Goal: Information Seeking & Learning: Learn about a topic

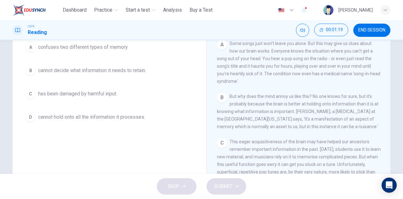
scroll to position [48, 0]
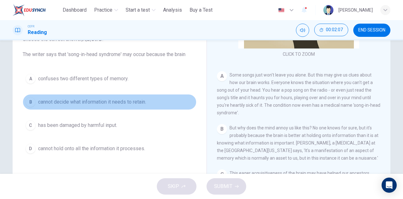
click at [117, 99] on span "cannot decide what information it needs to retain." at bounding box center [92, 102] width 108 height 8
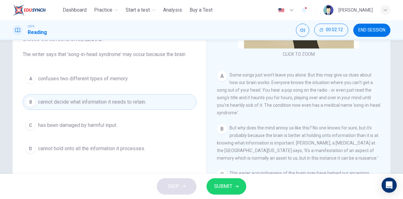
click at [225, 184] on span "SUBMIT" at bounding box center [223, 186] width 18 height 9
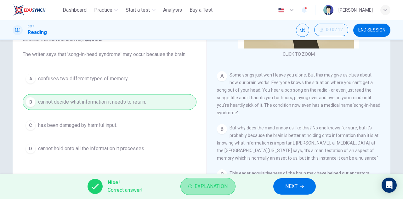
click at [199, 191] on button "Explanation" at bounding box center [207, 186] width 55 height 17
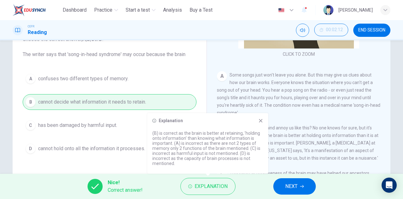
click at [261, 119] on icon at bounding box center [260, 120] width 5 height 5
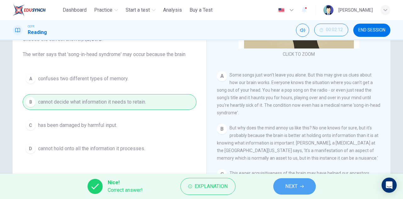
click at [299, 185] on button "NEXT" at bounding box center [294, 186] width 42 height 16
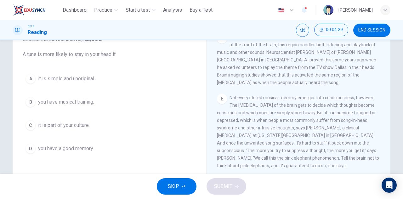
scroll to position [252, 0]
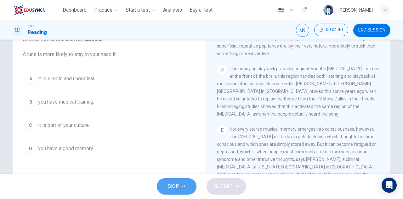
click at [178, 189] on span "SKIP" at bounding box center [173, 186] width 11 height 9
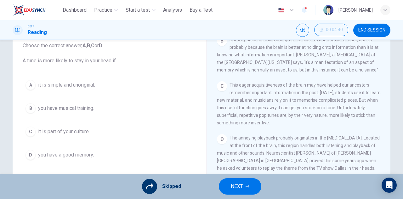
scroll to position [31, 0]
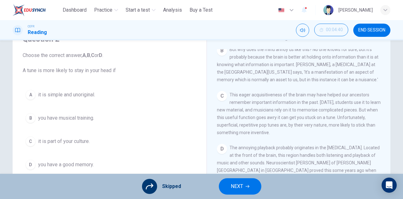
click at [69, 92] on div "A it is simple and unoriginal. B you have musical training. C it is part of you…" at bounding box center [110, 130] width 174 height 86
click at [244, 181] on button "NEXT" at bounding box center [240, 186] width 42 height 16
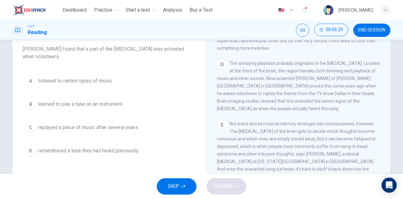
scroll to position [63, 0]
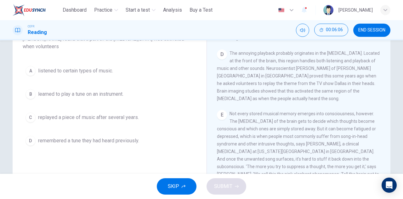
click at [96, 141] on span "remembered a tune they had heard previously." at bounding box center [88, 141] width 101 height 8
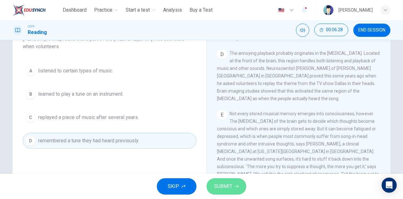
click at [226, 185] on span "SUBMIT" at bounding box center [223, 186] width 18 height 9
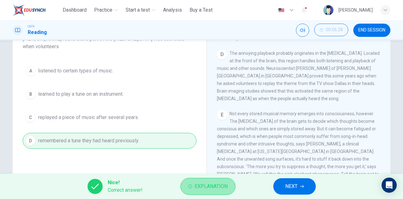
click at [216, 178] on button "Explanation" at bounding box center [207, 186] width 55 height 17
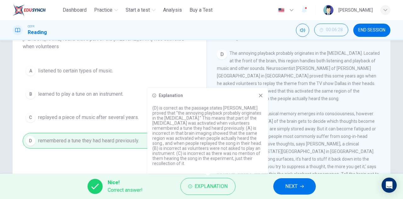
click at [260, 93] on icon at bounding box center [260, 95] width 5 height 5
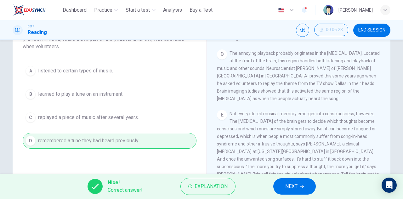
click at [291, 185] on span "NEXT" at bounding box center [291, 186] width 12 height 9
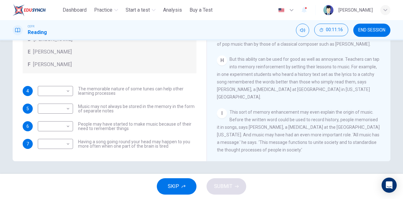
scroll to position [499, 0]
click at [66, 92] on body "This site uses cookies, as explained in our Privacy Policy . If you agree to th…" at bounding box center [201, 99] width 403 height 199
click at [56, 141] on li "E" at bounding box center [53, 141] width 35 height 10
type input "*"
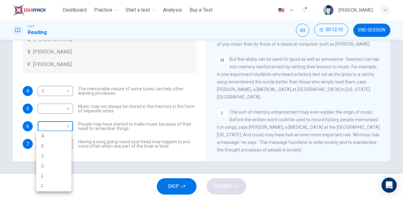
click at [65, 126] on body "This site uses cookies, as explained in our Privacy Policy . If you agree to th…" at bounding box center [201, 99] width 403 height 199
click at [51, 186] on li "F" at bounding box center [53, 186] width 35 height 10
type input "*"
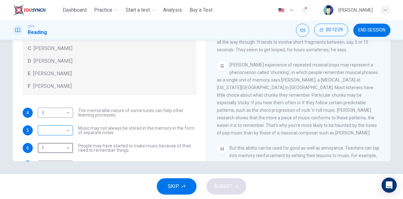
scroll to position [4, 0]
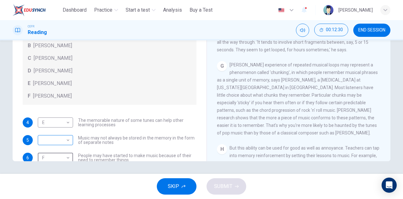
click at [66, 138] on body "This site uses cookies, as explained in our Privacy Policy . If you agree to th…" at bounding box center [201, 99] width 403 height 199
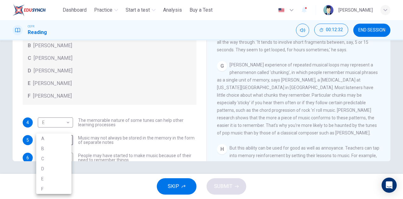
click at [52, 167] on li "D" at bounding box center [53, 169] width 35 height 10
type input "*"
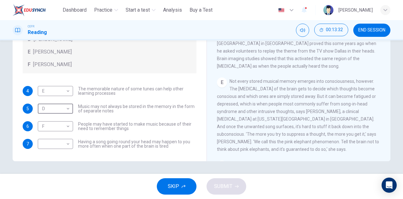
scroll to position [247, 0]
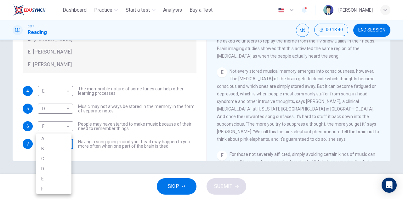
click at [66, 143] on body "This site uses cookies, as explained in our Privacy Policy . If you agree to th…" at bounding box center [201, 99] width 403 height 199
click at [173, 103] on div at bounding box center [201, 99] width 403 height 199
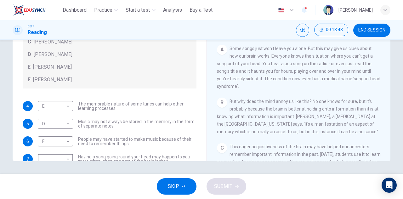
scroll to position [35, 0]
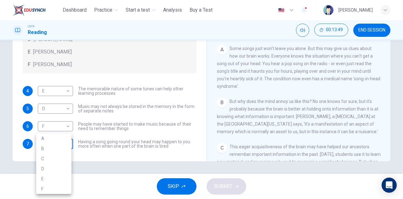
click at [59, 144] on body "This site uses cookies, as explained in our Privacy Policy . If you agree to th…" at bounding box center [201, 99] width 403 height 199
click at [54, 150] on li "B" at bounding box center [53, 149] width 35 height 10
type input "*"
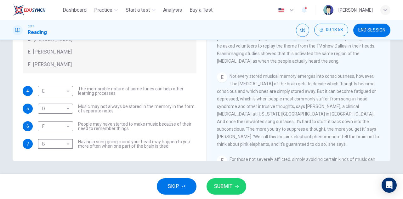
scroll to position [252, 0]
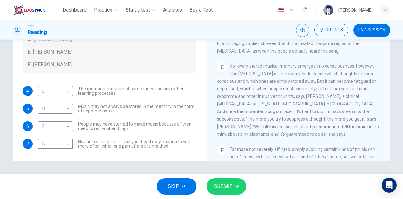
click at [225, 188] on span "SUBMIT" at bounding box center [223, 186] width 18 height 9
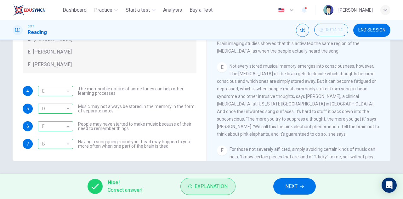
click at [207, 182] on span "Explanation" at bounding box center [211, 186] width 33 height 9
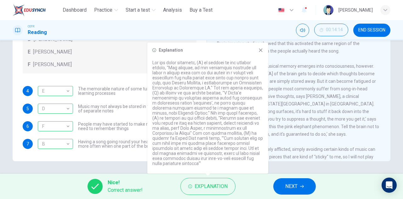
click at [243, 182] on div "Nice! Correct answer! Explanation NEXT" at bounding box center [201, 186] width 403 height 25
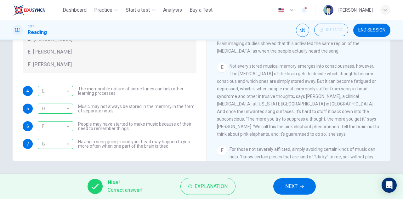
click at [296, 186] on span "NEXT" at bounding box center [291, 186] width 12 height 9
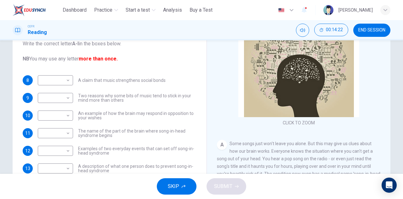
scroll to position [79, 0]
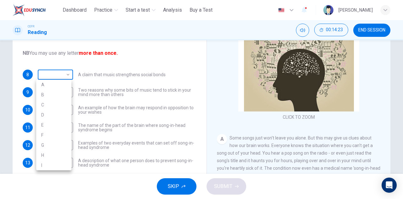
click at [68, 70] on body "This site uses cookies, as explained in our Privacy Policy . If you agree to th…" at bounding box center [201, 99] width 403 height 199
click at [68, 70] on div at bounding box center [201, 99] width 403 height 199
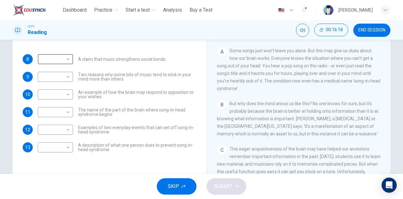
scroll to position [63, 0]
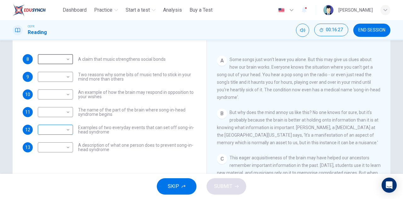
click at [64, 131] on body "This site uses cookies, as explained in our Privacy Policy . If you agree to th…" at bounding box center [201, 99] width 403 height 199
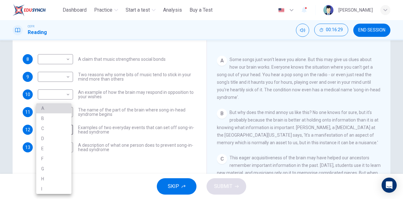
click at [53, 105] on li "A" at bounding box center [53, 108] width 35 height 10
type input "*"
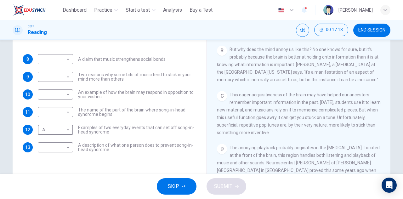
scroll to position [157, 0]
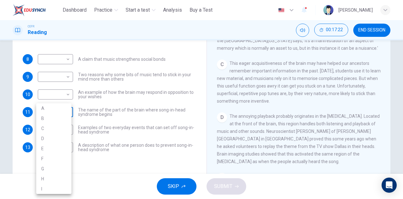
click at [59, 114] on body "This site uses cookies, as explained in our Privacy Policy . If you agree to th…" at bounding box center [201, 99] width 403 height 199
click at [54, 137] on li "D" at bounding box center [53, 138] width 35 height 10
type input "*"
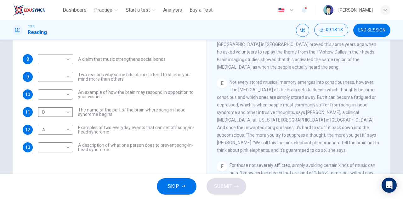
scroll to position [315, 0]
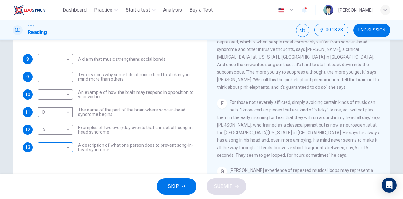
click at [65, 146] on body "This site uses cookies, as explained in our Privacy Policy . If you agree to th…" at bounding box center [201, 99] width 403 height 199
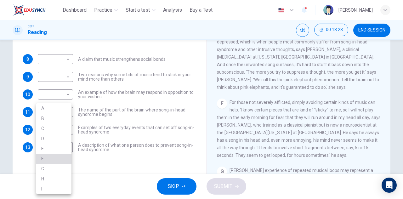
click at [64, 160] on li "F" at bounding box center [53, 159] width 35 height 10
type input "*"
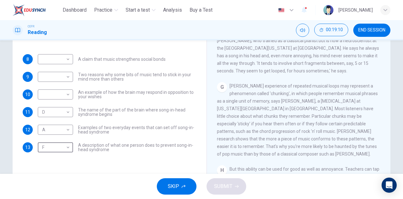
scroll to position [409, 0]
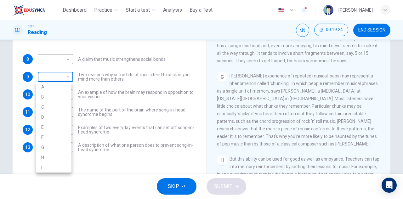
click at [65, 78] on body "This site uses cookies, as explained in our Privacy Policy . If you agree to th…" at bounding box center [201, 99] width 403 height 199
click at [48, 149] on li "G" at bounding box center [53, 147] width 35 height 10
type input "*"
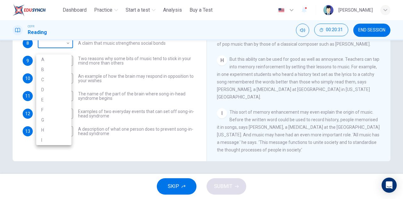
scroll to position [104, 0]
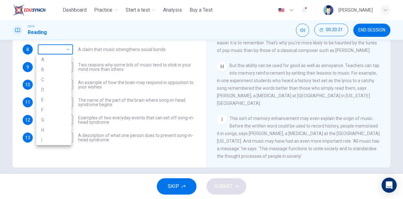
click at [64, 46] on body "This site uses cookies, as explained in our Privacy Policy . If you agree to th…" at bounding box center [201, 99] width 403 height 199
click at [44, 139] on li "I" at bounding box center [53, 140] width 35 height 10
type input "*"
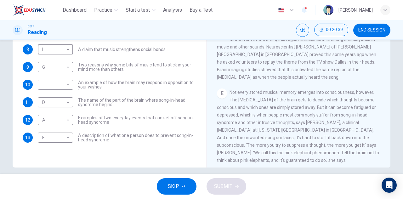
scroll to position [247, 0]
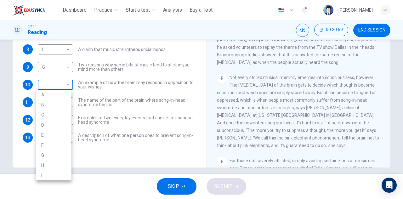
click at [66, 85] on body "This site uses cookies, as explained in our Privacy Policy . If you agree to th…" at bounding box center [201, 99] width 403 height 199
click at [53, 134] on li "E" at bounding box center [53, 135] width 35 height 10
type input "*"
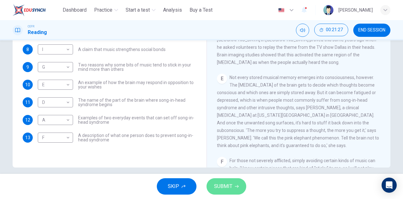
click at [222, 186] on span "SUBMIT" at bounding box center [223, 186] width 18 height 9
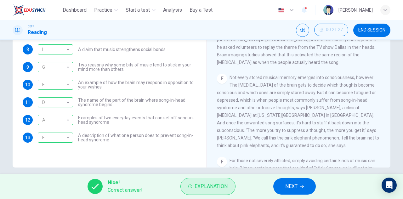
click at [201, 183] on span "Explanation" at bounding box center [211, 186] width 33 height 9
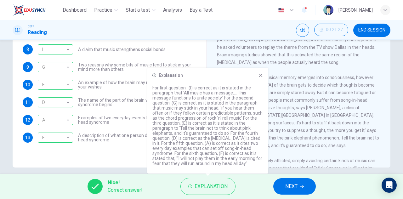
click at [166, 186] on div "Nice! Correct answer! Explanation NEXT" at bounding box center [201, 186] width 403 height 25
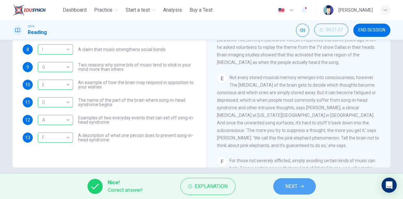
click at [285, 188] on span "NEXT" at bounding box center [291, 186] width 12 height 9
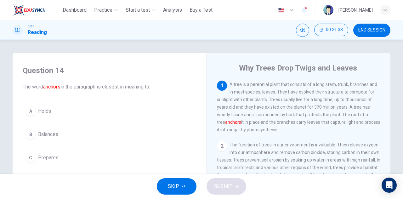
click at [375, 30] on span "END SESSION" at bounding box center [371, 30] width 27 height 5
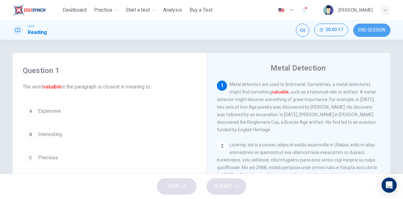
click at [370, 31] on span "END SESSION" at bounding box center [371, 30] width 27 height 5
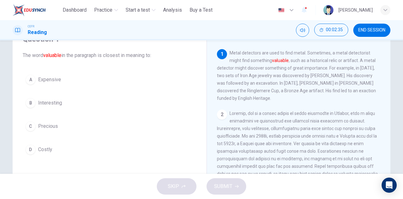
click at [45, 127] on span "Precious" at bounding box center [48, 126] width 20 height 8
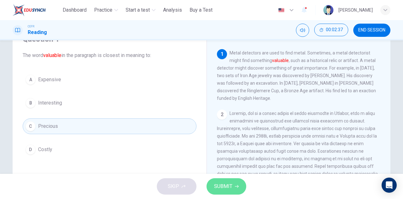
click at [222, 184] on span "SUBMIT" at bounding box center [223, 186] width 18 height 9
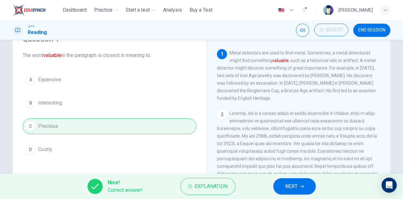
click at [302, 184] on button "NEXT" at bounding box center [294, 186] width 42 height 16
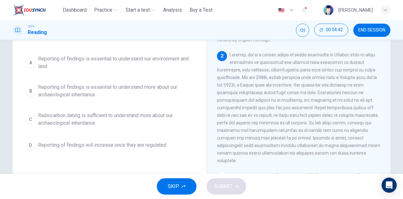
scroll to position [63, 0]
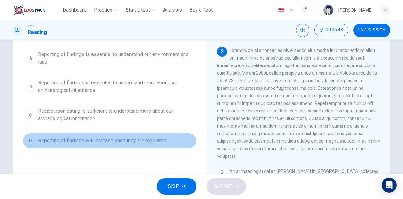
click at [109, 142] on span "Reporting of findings will increase once they are regulated" at bounding box center [102, 141] width 128 height 8
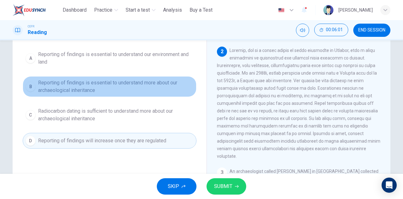
click at [103, 89] on span "Reporting of findings is essential to understand more about our archaeological …" at bounding box center [116, 86] width 156 height 15
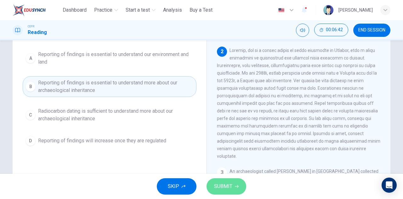
click at [225, 182] on span "SUBMIT" at bounding box center [223, 186] width 18 height 9
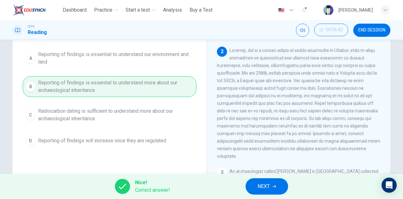
click at [261, 185] on span "NEXT" at bounding box center [263, 186] width 12 height 9
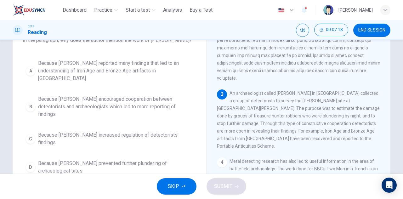
scroll to position [55, 0]
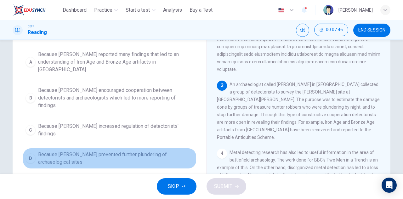
click at [114, 151] on span "Because Tony Gregory prevented further plundering of archaeological sites" at bounding box center [116, 158] width 156 height 15
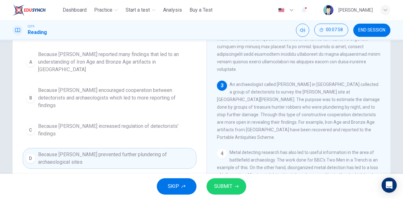
click at [223, 182] on span "SUBMIT" at bounding box center [223, 186] width 18 height 9
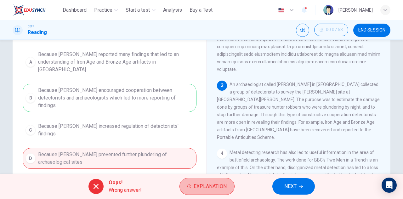
click at [223, 182] on span "Explanation" at bounding box center [210, 186] width 33 height 9
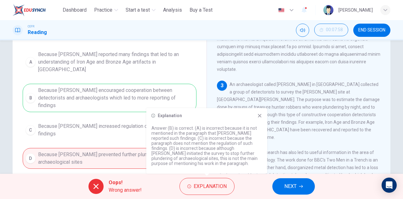
click at [258, 116] on icon at bounding box center [259, 115] width 5 height 5
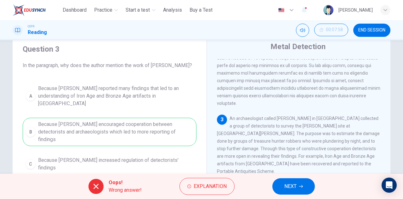
scroll to position [31, 0]
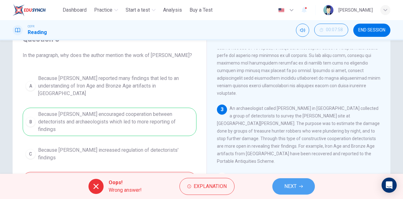
click at [297, 185] on span "NEXT" at bounding box center [290, 186] width 12 height 9
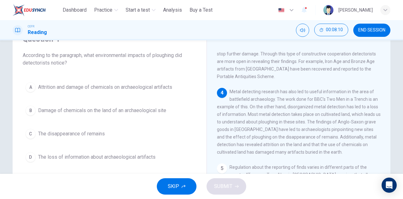
scroll to position [220, 0]
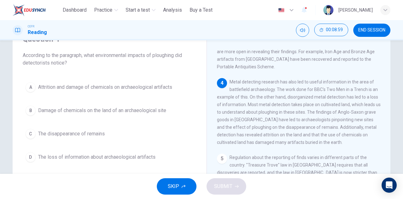
click at [88, 133] on span "The disappearance of remains" at bounding box center [71, 134] width 67 height 8
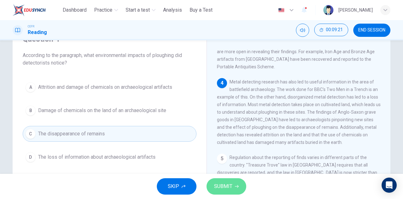
click at [231, 183] on span "SUBMIT" at bounding box center [223, 186] width 18 height 9
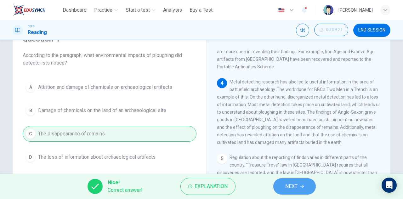
click at [287, 182] on span "NEXT" at bounding box center [291, 186] width 12 height 9
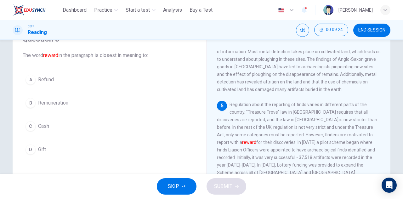
scroll to position [283, 0]
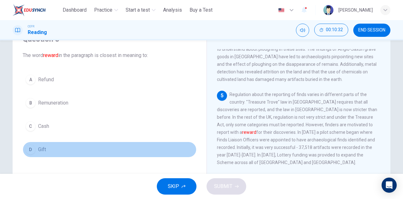
click at [50, 153] on button "D Gift" at bounding box center [110, 150] width 174 height 16
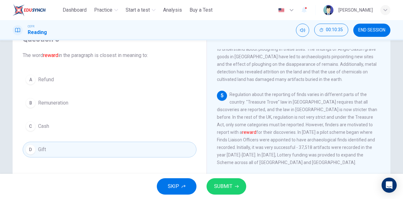
click at [229, 186] on span "SUBMIT" at bounding box center [223, 186] width 18 height 9
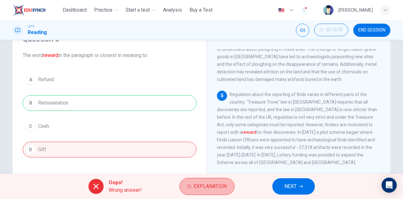
click at [229, 186] on button "Explanation" at bounding box center [206, 186] width 55 height 17
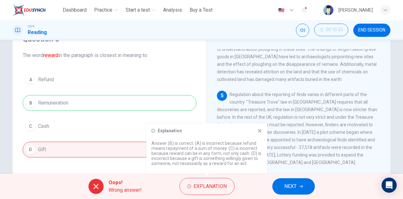
click at [260, 131] on icon at bounding box center [259, 130] width 5 height 5
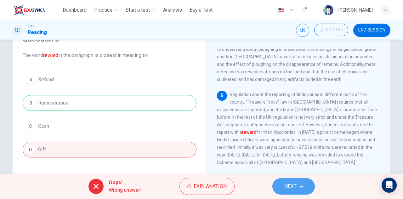
click at [299, 187] on icon "button" at bounding box center [301, 186] width 4 height 4
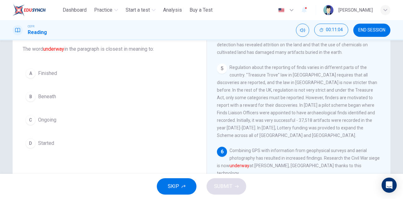
scroll to position [48, 0]
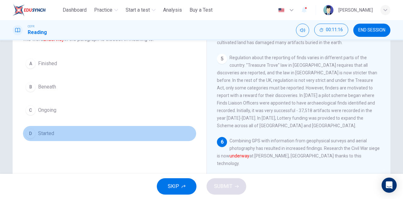
click at [50, 130] on span "Started" at bounding box center [46, 134] width 16 height 8
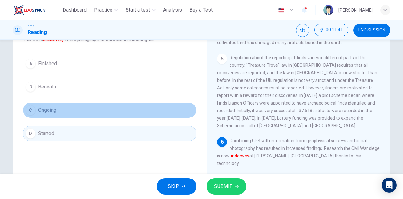
click at [115, 110] on button "C Ongoing" at bounding box center [110, 110] width 174 height 16
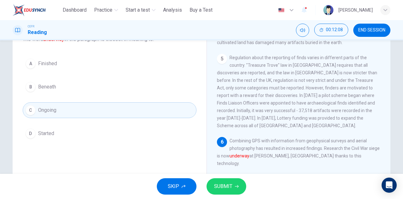
click at [101, 132] on button "D Started" at bounding box center [110, 134] width 174 height 16
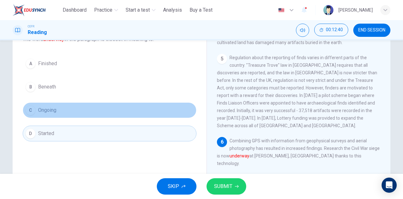
click at [78, 109] on button "C Ongoing" at bounding box center [110, 110] width 174 height 16
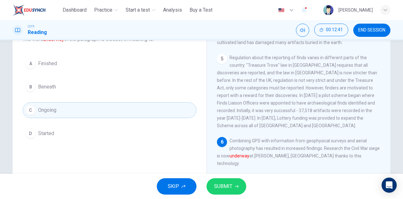
click at [224, 183] on span "SUBMIT" at bounding box center [223, 186] width 18 height 9
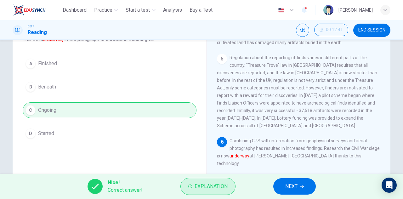
click at [214, 181] on button "Explanation" at bounding box center [207, 186] width 55 height 17
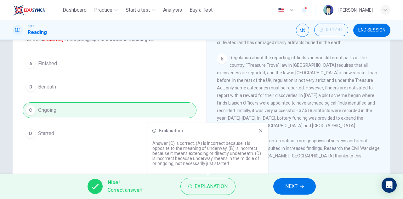
click at [261, 187] on div "Nice! Correct answer! Explanation NEXT" at bounding box center [201, 186] width 403 height 25
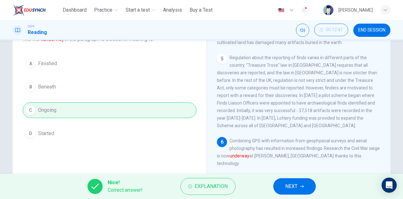
click at [283, 186] on button "NEXT" at bounding box center [294, 186] width 42 height 16
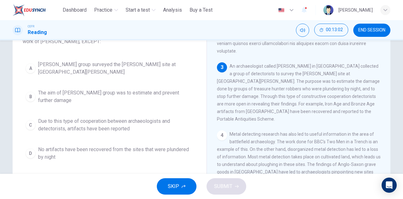
scroll to position [63, 0]
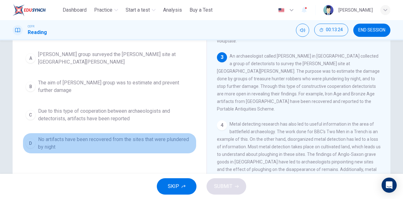
click at [113, 141] on span "No artifacts have been recovered from the sites that were plundered by night" at bounding box center [116, 143] width 156 height 15
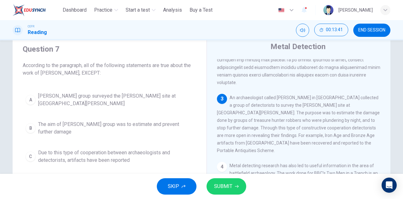
scroll to position [31, 0]
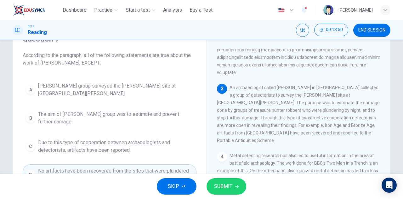
click at [222, 184] on span "SUBMIT" at bounding box center [223, 186] width 18 height 9
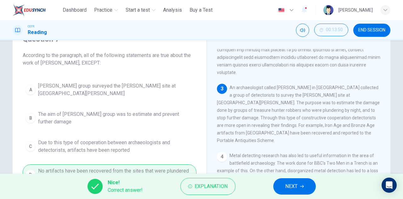
click at [300, 188] on button "NEXT" at bounding box center [294, 186] width 42 height 16
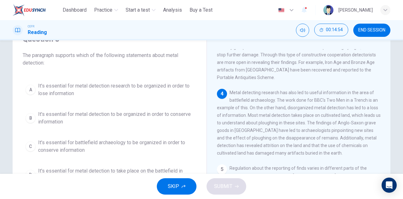
scroll to position [63, 0]
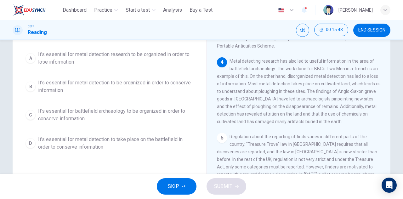
click at [111, 88] on span "It's essential for metal detection to be organized in order to conserve informa…" at bounding box center [116, 86] width 156 height 15
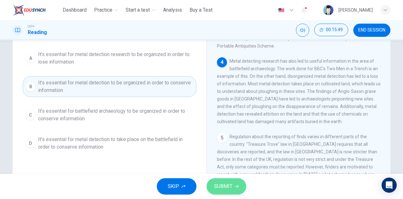
click at [228, 186] on span "SUBMIT" at bounding box center [223, 186] width 18 height 9
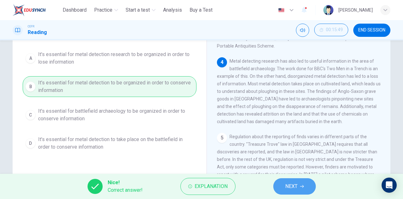
click at [292, 186] on span "NEXT" at bounding box center [291, 186] width 12 height 9
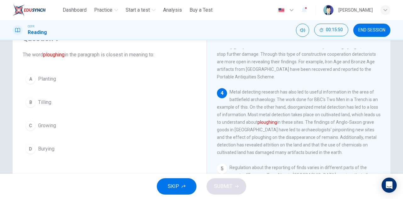
scroll to position [24, 0]
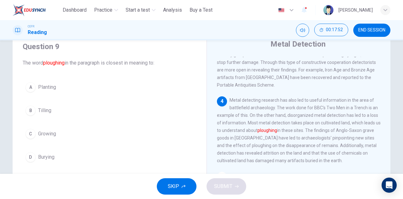
click at [47, 110] on span "Tilling" at bounding box center [44, 111] width 13 height 8
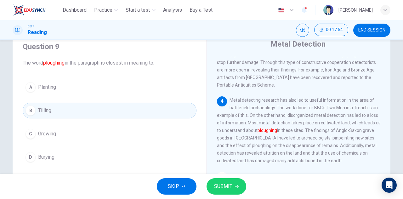
click at [226, 180] on button "SUBMIT" at bounding box center [226, 186] width 40 height 16
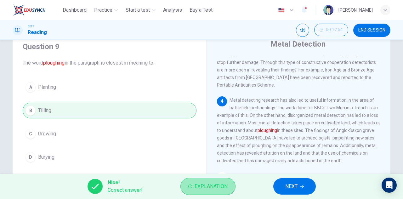
click at [223, 186] on span "Explanation" at bounding box center [211, 186] width 33 height 9
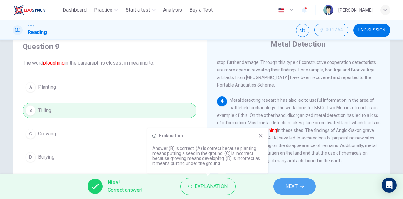
click at [287, 189] on span "NEXT" at bounding box center [291, 186] width 12 height 9
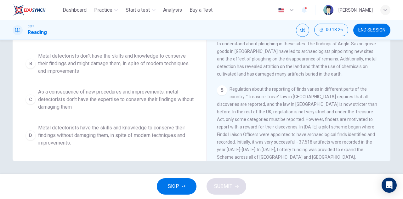
scroll to position [0, 0]
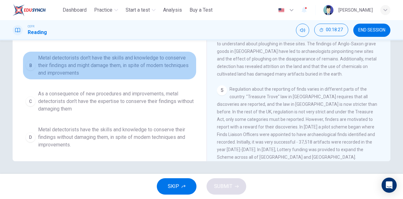
click at [129, 63] on span "Metal detectorists don't have the skills and knowledge to conserve their findin…" at bounding box center [116, 65] width 156 height 23
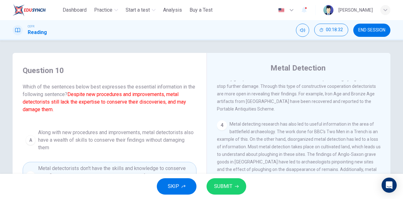
click at [225, 180] on button "SUBMIT" at bounding box center [226, 186] width 40 height 16
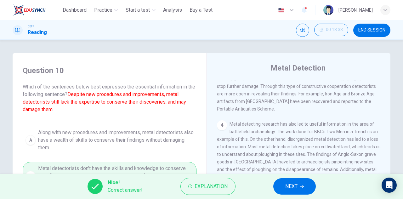
click at [292, 181] on button "NEXT" at bounding box center [294, 186] width 42 height 16
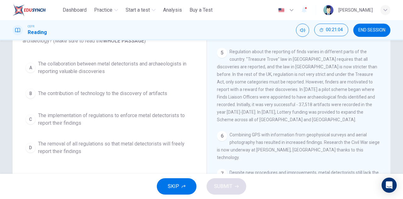
scroll to position [48, 0]
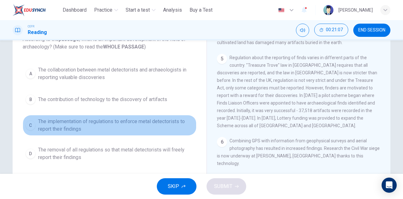
click at [79, 124] on span "The implementation of regulations to enforce metal detectorists to report their…" at bounding box center [116, 125] width 156 height 15
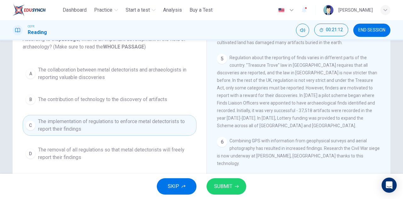
click at [221, 185] on span "SUBMIT" at bounding box center [223, 186] width 18 height 9
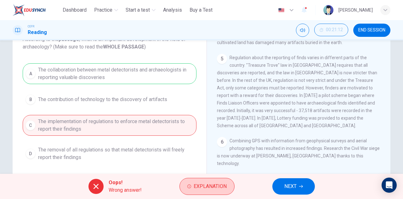
click at [209, 187] on span "Explanation" at bounding box center [210, 186] width 33 height 9
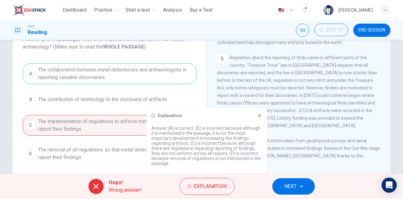
click at [259, 113] on icon at bounding box center [259, 115] width 5 height 5
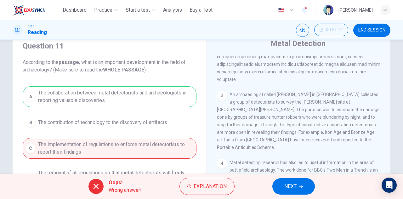
scroll to position [16, 0]
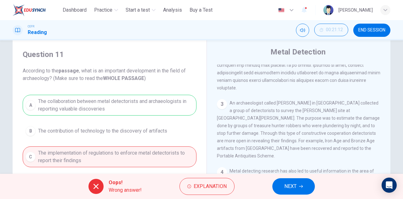
click at [296, 187] on span "NEXT" at bounding box center [290, 186] width 12 height 9
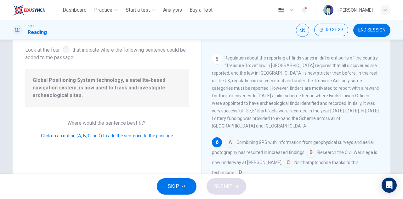
scroll to position [63, 0]
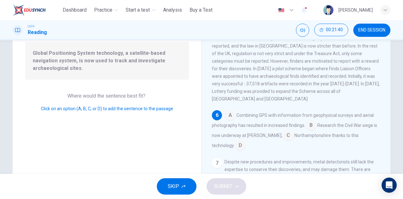
click at [232, 111] on input at bounding box center [230, 116] width 10 height 10
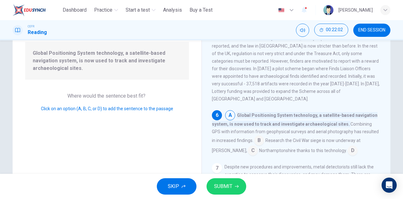
click at [225, 187] on span "SUBMIT" at bounding box center [223, 186] width 18 height 9
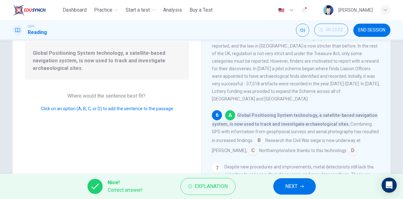
click at [283, 186] on button "NEXT" at bounding box center [294, 186] width 42 height 16
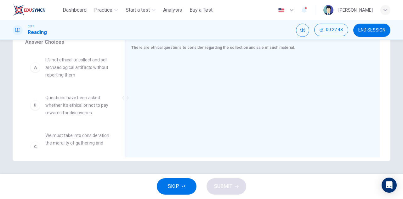
scroll to position [0, 0]
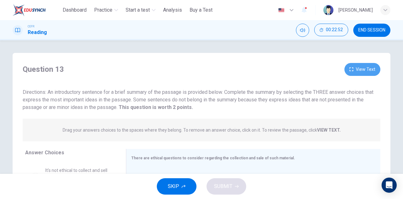
click at [352, 71] on button "View Text" at bounding box center [362, 69] width 36 height 13
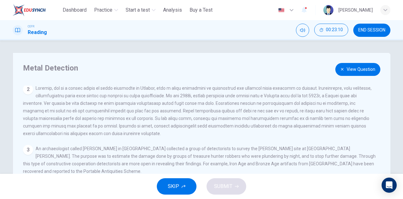
scroll to position [63, 0]
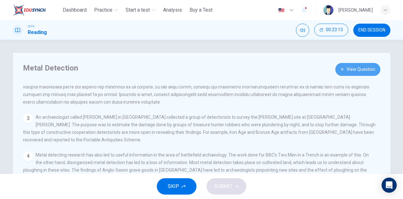
click at [347, 70] on button "View Question" at bounding box center [357, 69] width 45 height 13
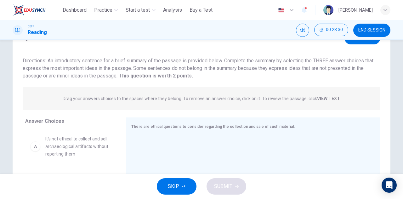
scroll to position [0, 0]
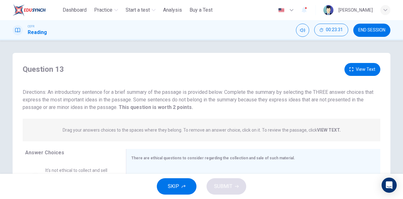
click at [355, 69] on button "View Text" at bounding box center [362, 69] width 36 height 13
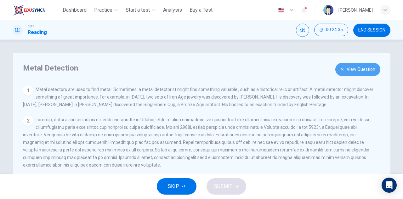
click at [340, 70] on icon "button" at bounding box center [342, 69] width 4 height 4
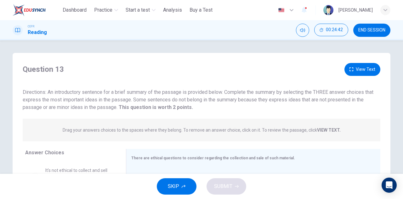
click at [368, 73] on button "View Text" at bounding box center [362, 69] width 36 height 13
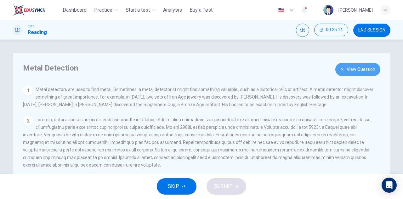
click at [350, 72] on button "View Question" at bounding box center [357, 69] width 45 height 13
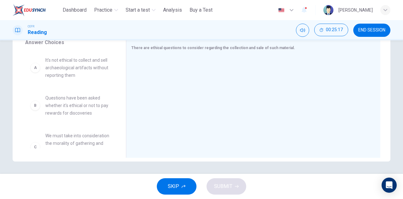
scroll to position [110, 0]
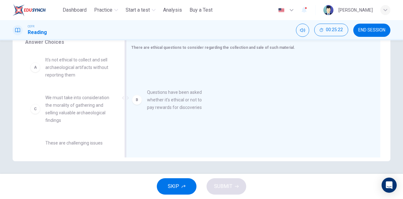
drag, startPoint x: 69, startPoint y: 110, endPoint x: 174, endPoint y: 104, distance: 105.3
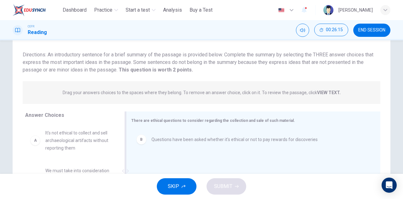
scroll to position [16, 0]
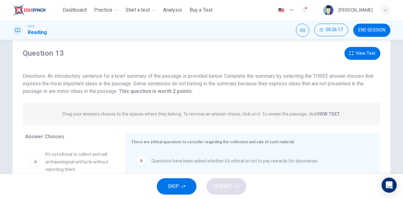
click at [357, 51] on button "View Text" at bounding box center [362, 53] width 36 height 13
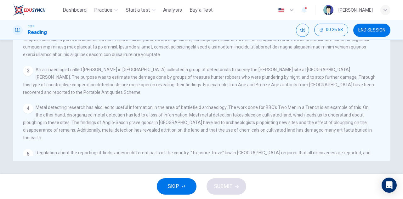
scroll to position [0, 0]
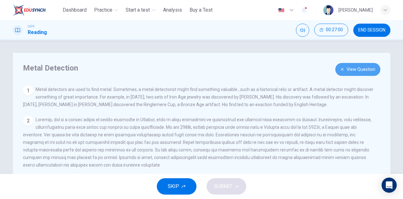
click at [365, 70] on button "View Question" at bounding box center [357, 69] width 45 height 13
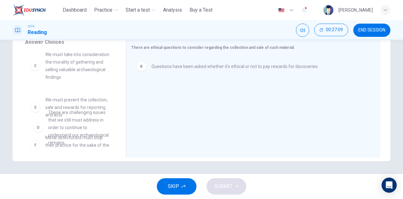
scroll to position [47, 0]
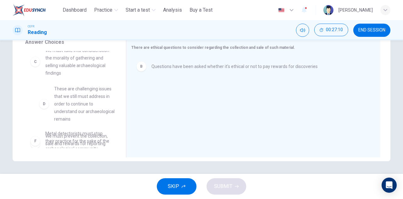
drag, startPoint x: 73, startPoint y: 129, endPoint x: 85, endPoint y: 107, distance: 25.3
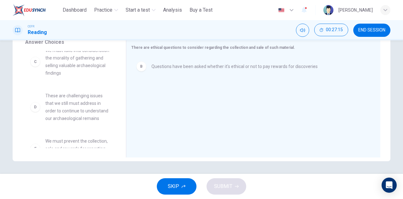
click at [80, 110] on span "These are challenging issues that we still must address in order to continue to…" at bounding box center [77, 107] width 65 height 30
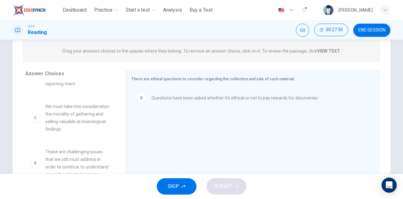
scroll to position [63, 0]
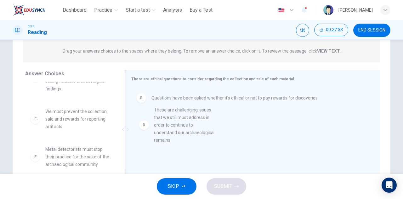
drag, startPoint x: 78, startPoint y: 120, endPoint x: 192, endPoint y: 119, distance: 114.0
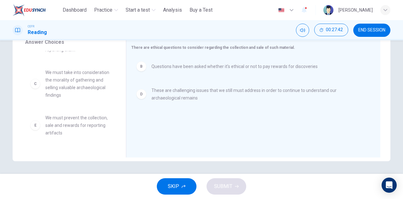
scroll to position [0, 0]
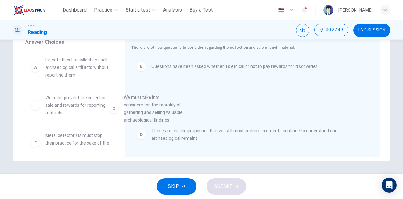
drag, startPoint x: 71, startPoint y: 111, endPoint x: 178, endPoint y: 111, distance: 108.0
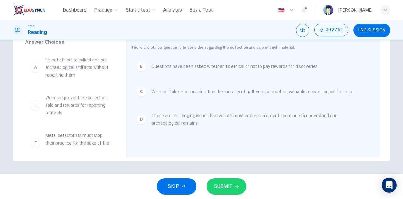
click at [227, 184] on span "SUBMIT" at bounding box center [223, 186] width 18 height 9
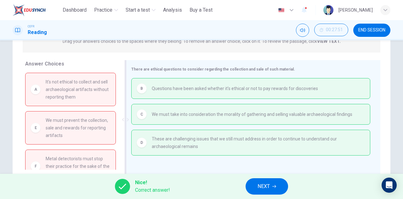
scroll to position [79, 0]
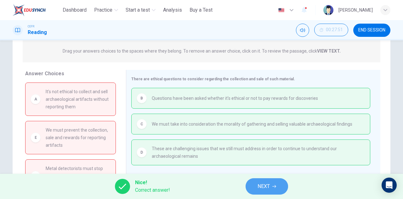
click at [263, 184] on span "NEXT" at bounding box center [263, 186] width 12 height 9
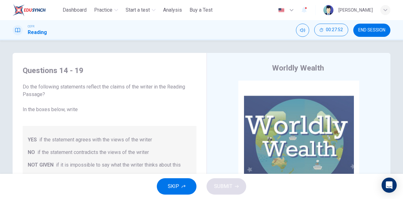
click at [370, 28] on span "END SESSION" at bounding box center [371, 30] width 27 height 5
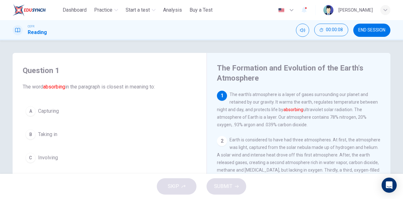
click at [370, 31] on span "END SESSION" at bounding box center [371, 30] width 27 height 5
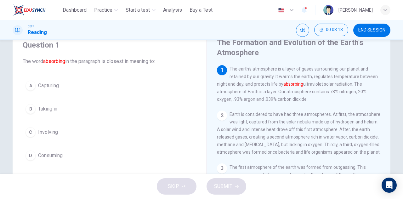
scroll to position [31, 0]
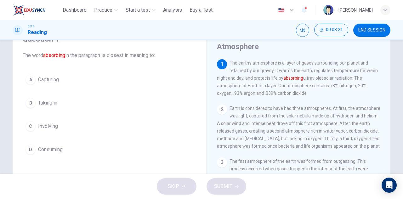
click at [47, 102] on span "Taking in" at bounding box center [47, 103] width 19 height 8
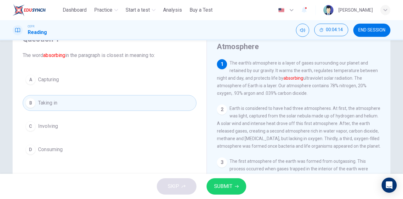
click at [228, 192] on button "SUBMIT" at bounding box center [226, 186] width 40 height 16
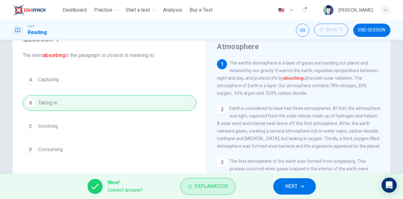
click at [227, 190] on span "Explanation" at bounding box center [211, 186] width 33 height 9
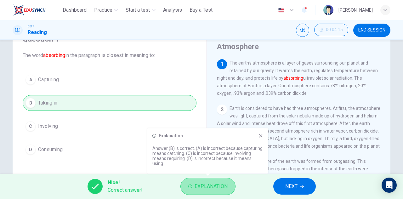
click at [227, 190] on span "Explanation" at bounding box center [211, 186] width 33 height 9
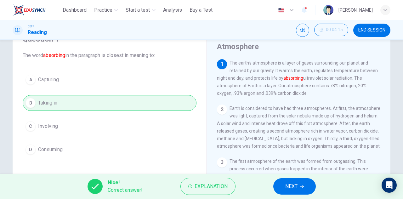
click at [286, 190] on span "NEXT" at bounding box center [291, 186] width 12 height 9
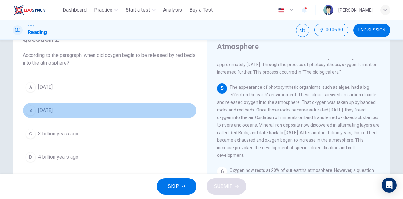
click at [53, 110] on span "[DATE]" at bounding box center [45, 111] width 14 height 8
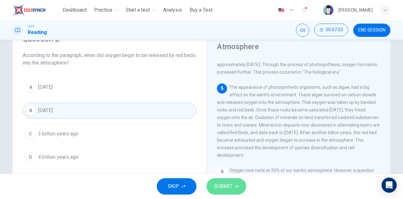
click at [226, 182] on span "SUBMIT" at bounding box center [223, 186] width 18 height 9
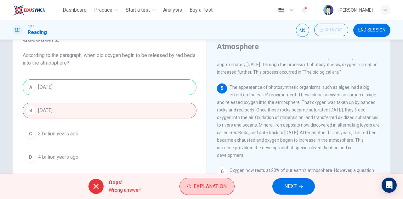
click at [208, 191] on button "Explanation" at bounding box center [206, 186] width 55 height 17
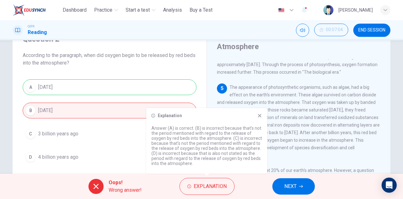
click at [260, 117] on icon at bounding box center [259, 115] width 5 height 5
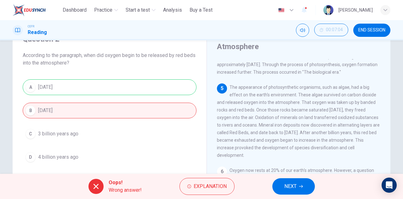
click at [293, 180] on button "NEXT" at bounding box center [293, 186] width 42 height 16
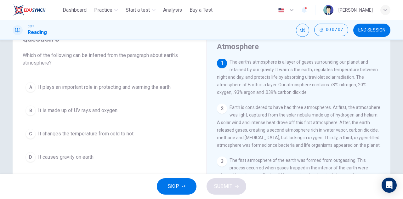
scroll to position [0, 0]
click at [93, 90] on span "It plays an important role in protecting and warming the earth" at bounding box center [104, 87] width 133 height 8
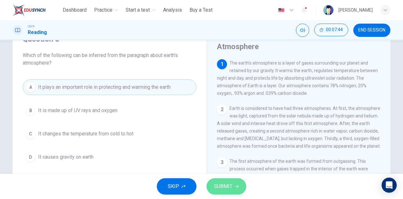
click at [228, 187] on span "SUBMIT" at bounding box center [223, 186] width 18 height 9
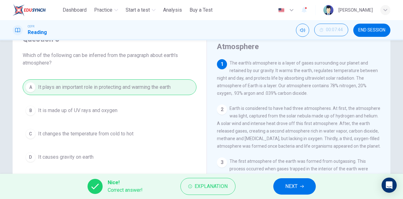
click at [290, 185] on span "NEXT" at bounding box center [291, 186] width 12 height 9
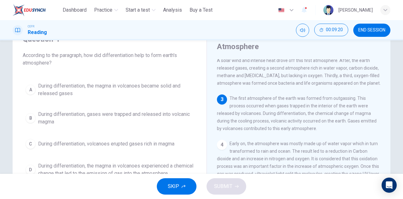
scroll to position [63, 0]
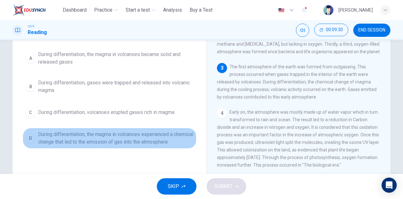
click at [122, 137] on span "During differentiation, the magma in volcanoes experienced a chemical change th…" at bounding box center [116, 138] width 156 height 15
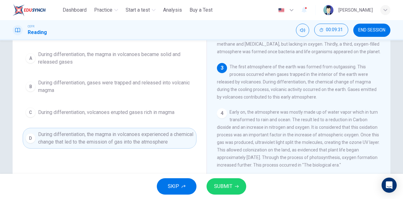
click at [231, 186] on span "SUBMIT" at bounding box center [223, 186] width 18 height 9
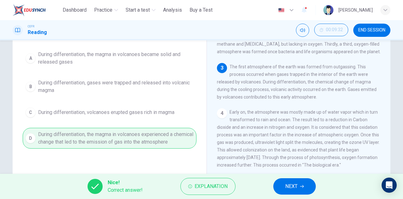
click at [303, 185] on icon "button" at bounding box center [302, 186] width 4 height 4
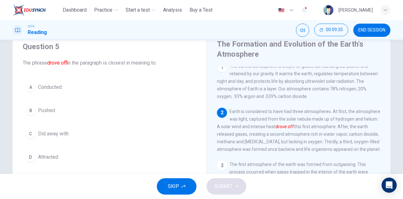
scroll to position [0, 0]
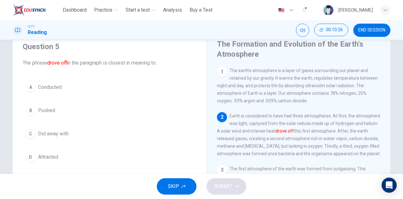
click at [53, 107] on span "Pushed" at bounding box center [46, 111] width 17 height 8
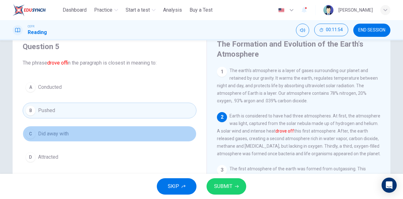
click at [83, 134] on button "C Did away with" at bounding box center [110, 134] width 174 height 16
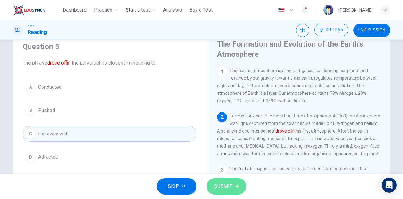
click at [225, 185] on span "SUBMIT" at bounding box center [223, 186] width 18 height 9
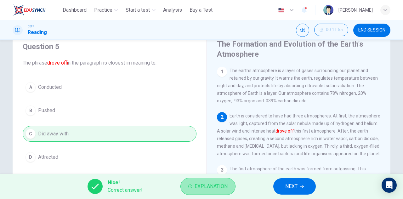
click at [227, 184] on span "Explanation" at bounding box center [211, 186] width 33 height 9
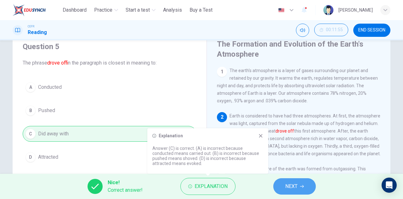
click at [287, 187] on span "NEXT" at bounding box center [291, 186] width 12 height 9
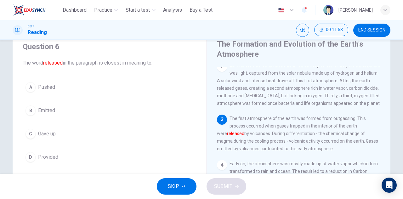
scroll to position [63, 0]
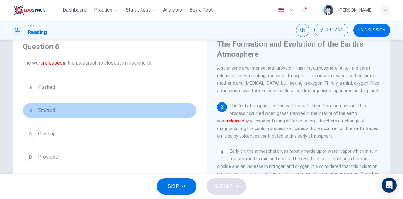
click at [101, 105] on button "B Emitted" at bounding box center [110, 111] width 174 height 16
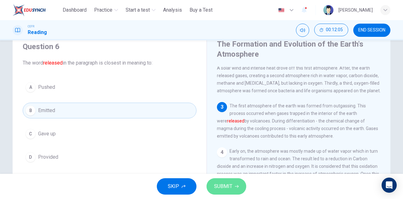
click at [232, 181] on button "SUBMIT" at bounding box center [226, 186] width 40 height 16
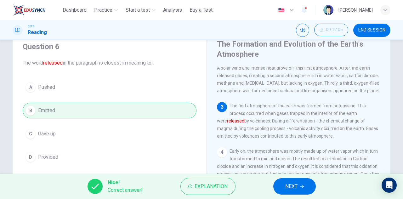
click at [291, 181] on button "NEXT" at bounding box center [294, 186] width 42 height 16
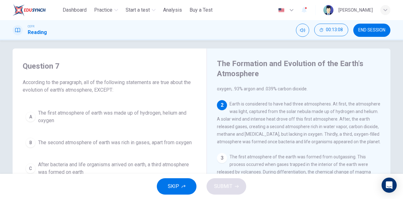
scroll to position [0, 0]
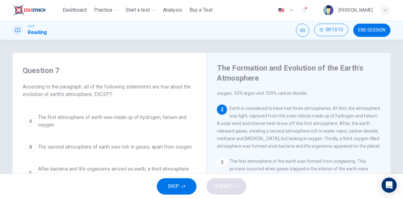
click at [103, 120] on span "The first atmosphere of earth was made up of hydrogen, helium and oxygen" at bounding box center [116, 121] width 156 height 15
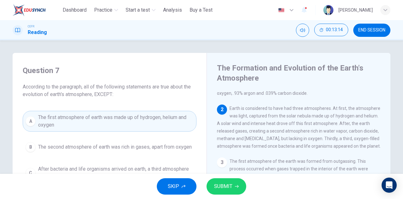
click at [222, 186] on span "SUBMIT" at bounding box center [223, 186] width 18 height 9
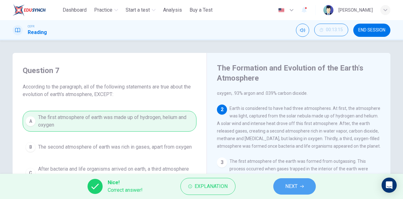
click at [295, 186] on span "NEXT" at bounding box center [291, 186] width 12 height 9
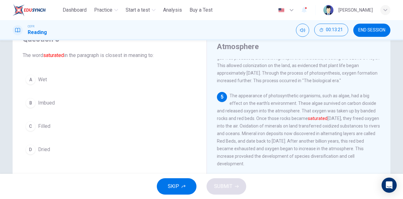
scroll to position [189, 0]
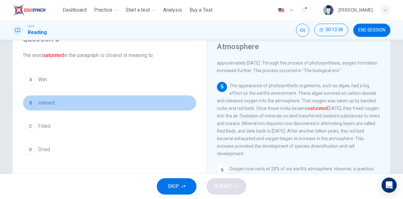
click at [64, 109] on button "B Imbued" at bounding box center [110, 103] width 174 height 16
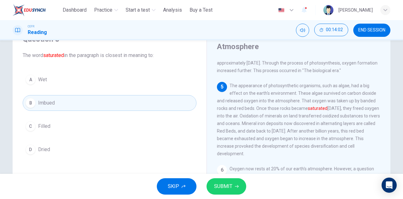
click at [229, 185] on span "SUBMIT" at bounding box center [223, 186] width 18 height 9
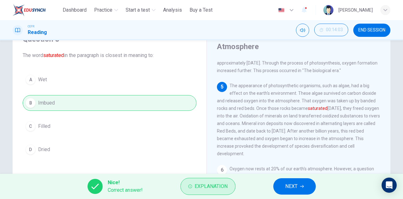
click at [206, 187] on span "Explanation" at bounding box center [211, 186] width 33 height 9
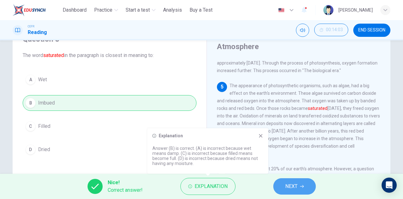
click at [281, 184] on button "NEXT" at bounding box center [294, 186] width 42 height 16
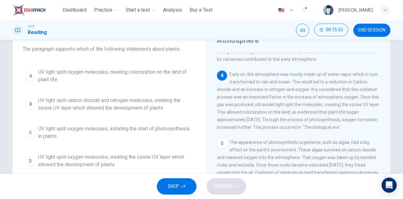
scroll to position [48, 0]
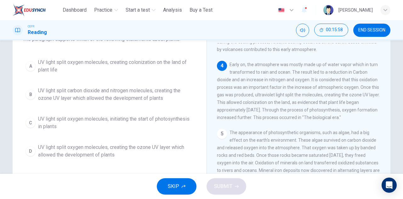
click at [99, 94] on span "UV light split carbon dioxide and nitrogen molecules, creating the ozone UV lay…" at bounding box center [116, 94] width 156 height 15
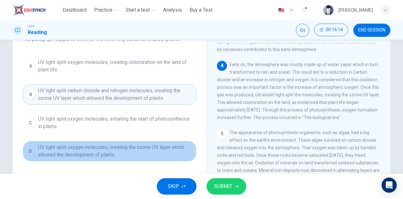
click at [131, 148] on span "UV light split oxygen molecules, creating the ozone UV layer which allowed the …" at bounding box center [116, 151] width 156 height 15
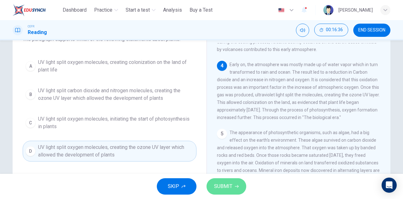
click at [229, 181] on button "SUBMIT" at bounding box center [226, 186] width 40 height 16
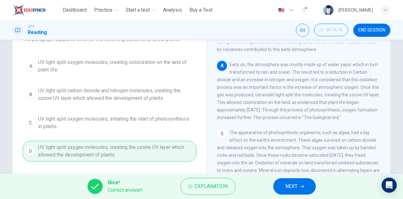
click at [286, 183] on span "NEXT" at bounding box center [291, 186] width 12 height 9
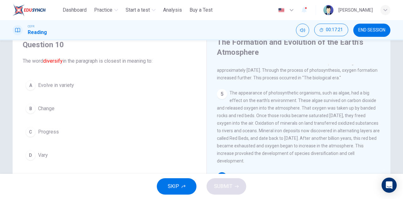
scroll to position [16, 0]
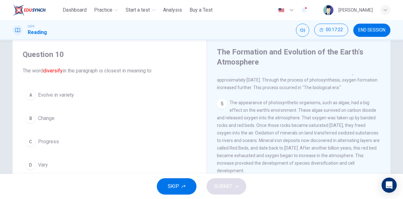
click at [67, 94] on span "Evolve in variety" at bounding box center [56, 95] width 36 height 8
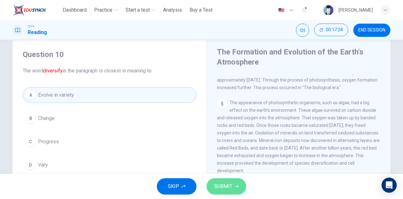
click at [232, 184] on span "SUBMIT" at bounding box center [223, 186] width 18 height 9
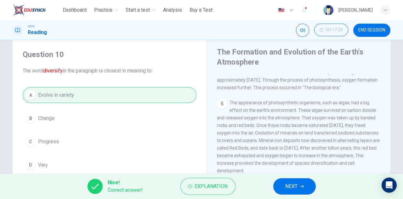
click at [289, 183] on span "NEXT" at bounding box center [291, 186] width 12 height 9
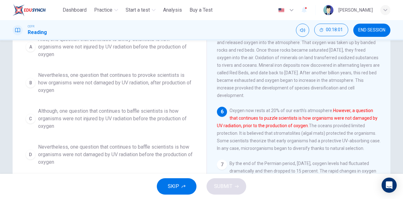
scroll to position [110, 0]
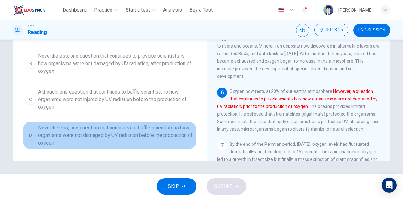
click at [128, 135] on span "Nevertheless, one question that continues to baffle scientists is how organisms…" at bounding box center [116, 135] width 156 height 23
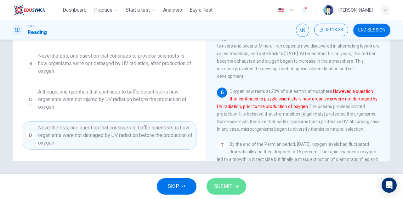
click at [228, 187] on span "SUBMIT" at bounding box center [223, 186] width 18 height 9
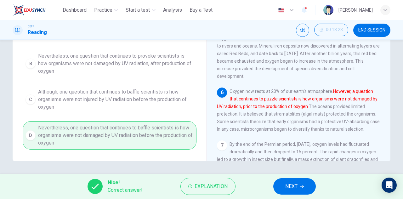
click at [287, 188] on span "NEXT" at bounding box center [291, 186] width 12 height 9
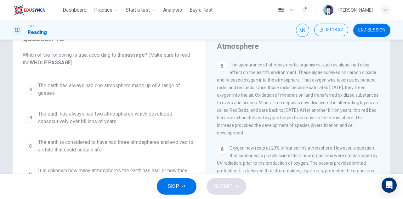
scroll to position [63, 0]
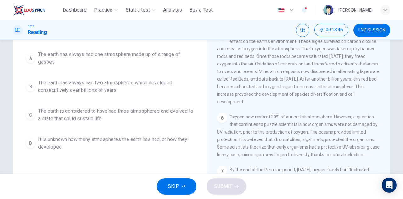
click at [67, 118] on span "The earth is considered to have had three atmospheres and evolved to a state th…" at bounding box center [116, 114] width 156 height 15
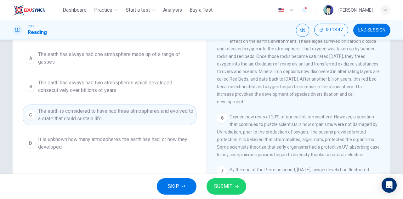
click at [224, 182] on span "SUBMIT" at bounding box center [223, 186] width 18 height 9
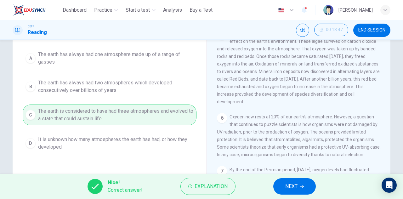
click at [285, 185] on span "NEXT" at bounding box center [291, 186] width 12 height 9
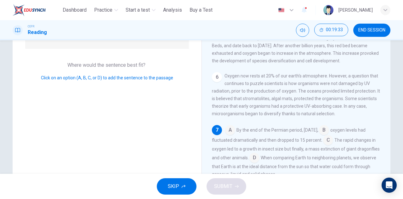
scroll to position [121, 0]
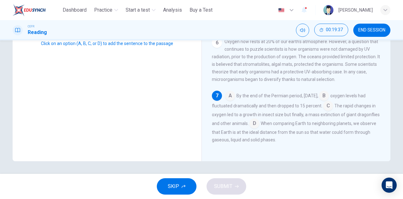
click at [329, 95] on input at bounding box center [324, 96] width 10 height 10
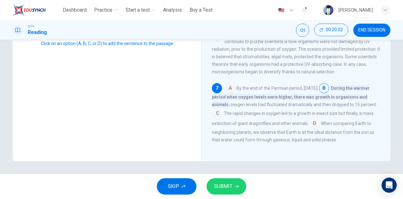
click at [229, 93] on input at bounding box center [230, 89] width 10 height 10
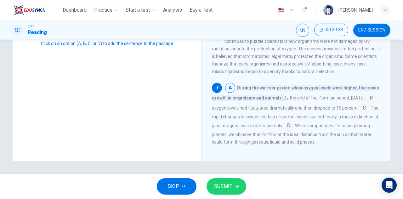
click at [359, 114] on input at bounding box center [364, 109] width 10 height 10
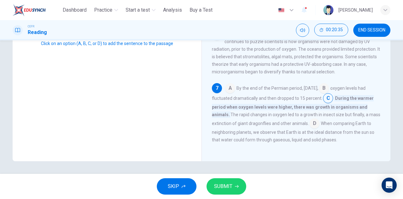
click at [320, 129] on input at bounding box center [314, 124] width 10 height 10
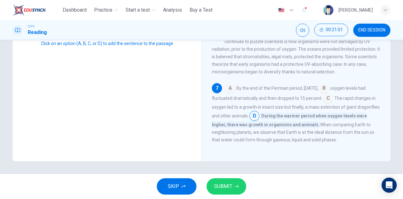
click at [333, 104] on input at bounding box center [328, 99] width 10 height 10
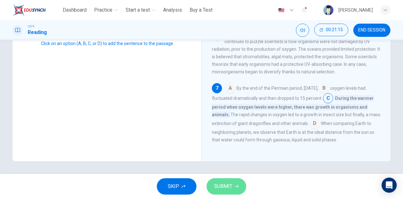
click at [232, 184] on button "SUBMIT" at bounding box center [226, 186] width 40 height 16
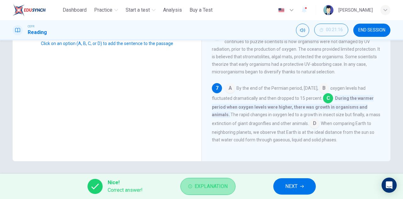
click at [221, 183] on span "Explanation" at bounding box center [211, 186] width 33 height 9
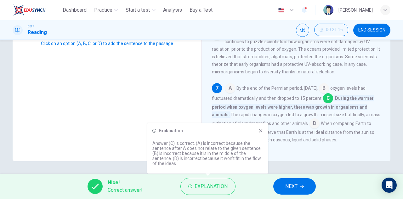
click at [261, 130] on icon at bounding box center [260, 130] width 3 height 3
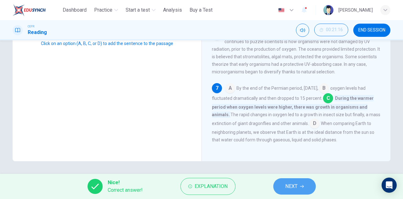
click at [294, 181] on button "NEXT" at bounding box center [294, 186] width 42 height 16
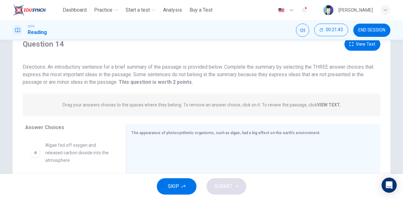
scroll to position [0, 0]
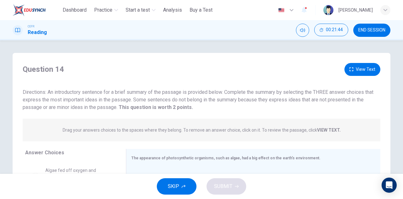
click at [358, 74] on button "View Text" at bounding box center [362, 69] width 36 height 13
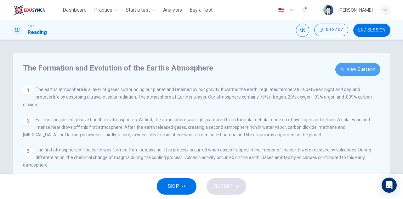
click at [352, 67] on button "View Question" at bounding box center [357, 69] width 45 height 13
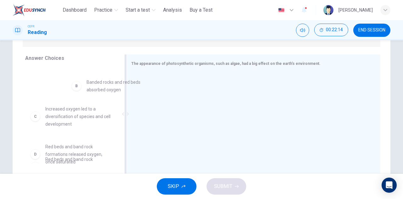
scroll to position [30, 0]
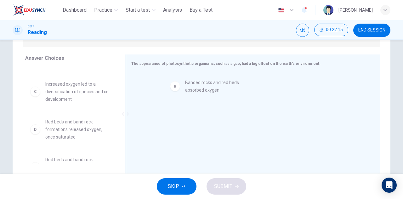
drag, startPoint x: 68, startPoint y: 90, endPoint x: 212, endPoint y: 91, distance: 144.2
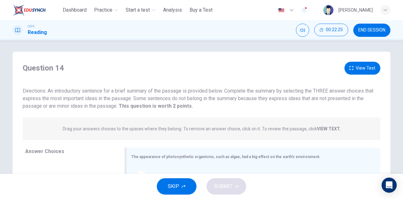
scroll to position [0, 0]
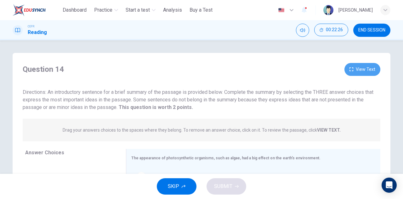
click at [361, 72] on button "View Text" at bounding box center [362, 69] width 36 height 13
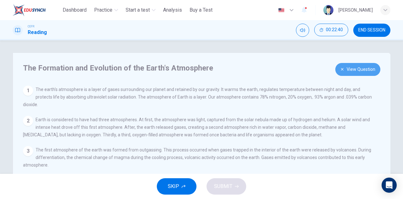
click at [350, 68] on button "View Question" at bounding box center [357, 69] width 45 height 13
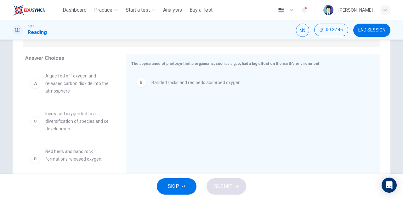
scroll to position [31, 0]
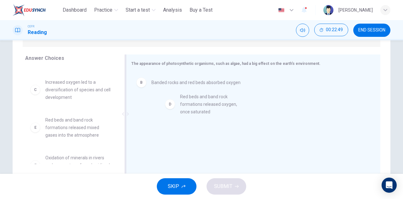
drag, startPoint x: 73, startPoint y: 133, endPoint x: 211, endPoint y: 109, distance: 140.1
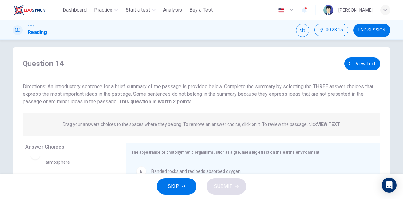
scroll to position [0, 0]
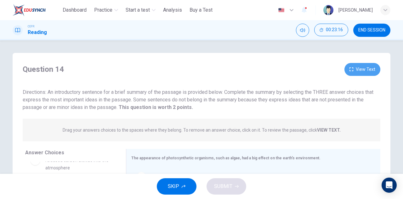
click at [363, 67] on button "View Text" at bounding box center [362, 69] width 36 height 13
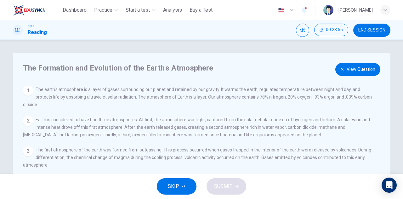
click at [353, 70] on button "View Question" at bounding box center [357, 69] width 45 height 13
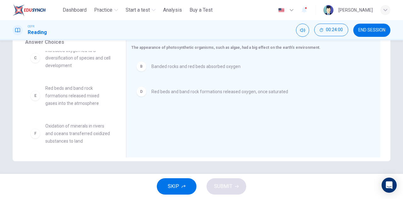
scroll to position [49, 0]
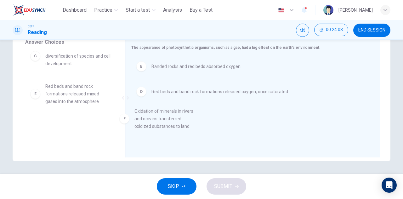
drag, startPoint x: 64, startPoint y: 136, endPoint x: 165, endPoint y: 122, distance: 101.7
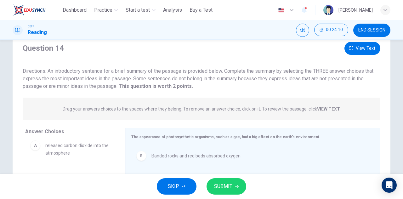
scroll to position [16, 0]
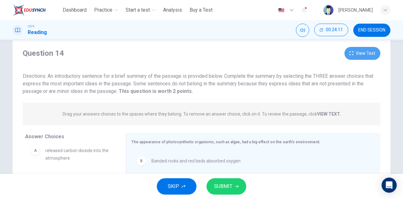
click at [363, 56] on button "View Text" at bounding box center [362, 53] width 36 height 13
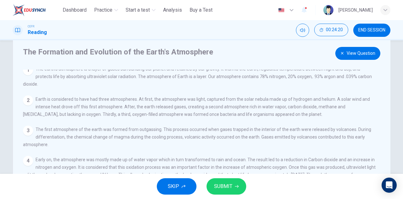
scroll to position [0, 0]
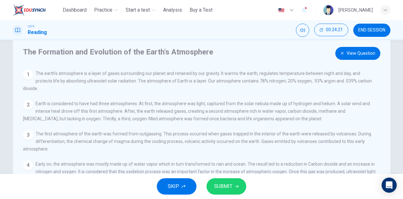
click at [364, 57] on button "View Question" at bounding box center [357, 53] width 45 height 13
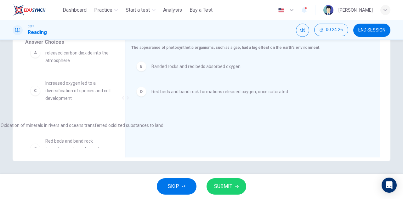
scroll to position [18, 0]
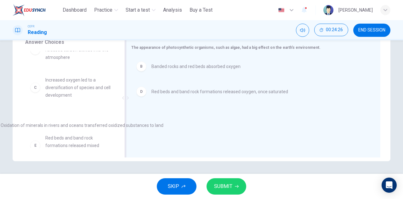
drag, startPoint x: 276, startPoint y: 118, endPoint x: 121, endPoint y: 127, distance: 155.5
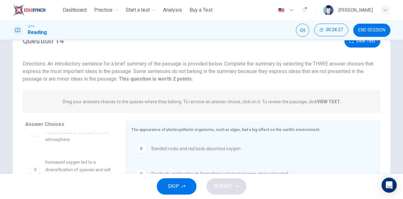
scroll to position [0, 0]
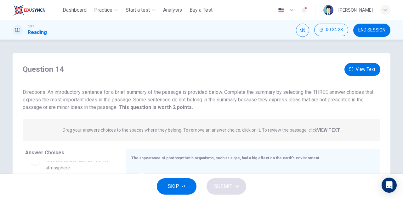
click at [368, 70] on button "View Text" at bounding box center [362, 69] width 36 height 13
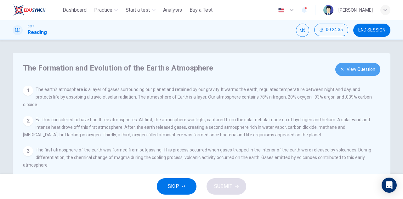
click at [362, 70] on button "View Question" at bounding box center [357, 69] width 45 height 13
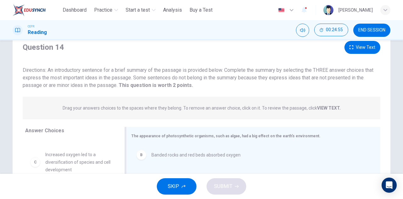
scroll to position [16, 0]
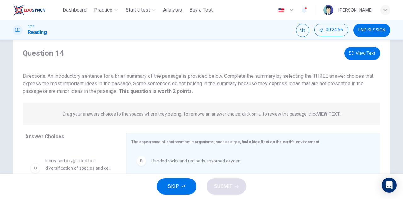
click at [363, 54] on button "View Text" at bounding box center [362, 53] width 36 height 13
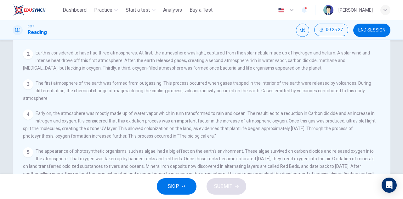
scroll to position [0, 0]
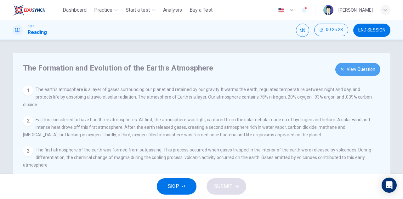
click at [355, 70] on button "View Question" at bounding box center [357, 69] width 45 height 13
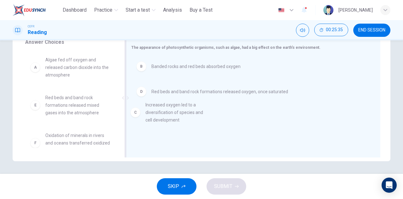
drag, startPoint x: 71, startPoint y: 112, endPoint x: 196, endPoint y: 120, distance: 126.2
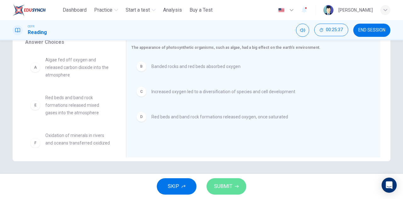
click at [218, 183] on span "SUBMIT" at bounding box center [223, 186] width 18 height 9
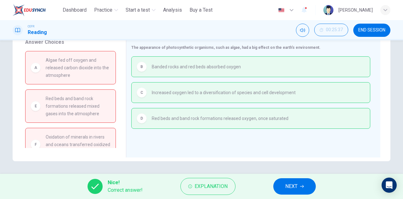
click at [289, 184] on span "NEXT" at bounding box center [291, 186] width 12 height 9
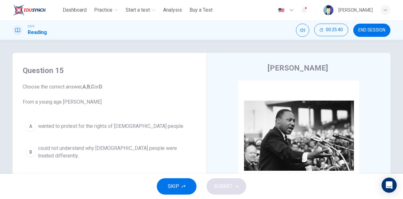
click at [364, 30] on span "END SESSION" at bounding box center [371, 30] width 27 height 5
